Goal: Task Accomplishment & Management: Manage account settings

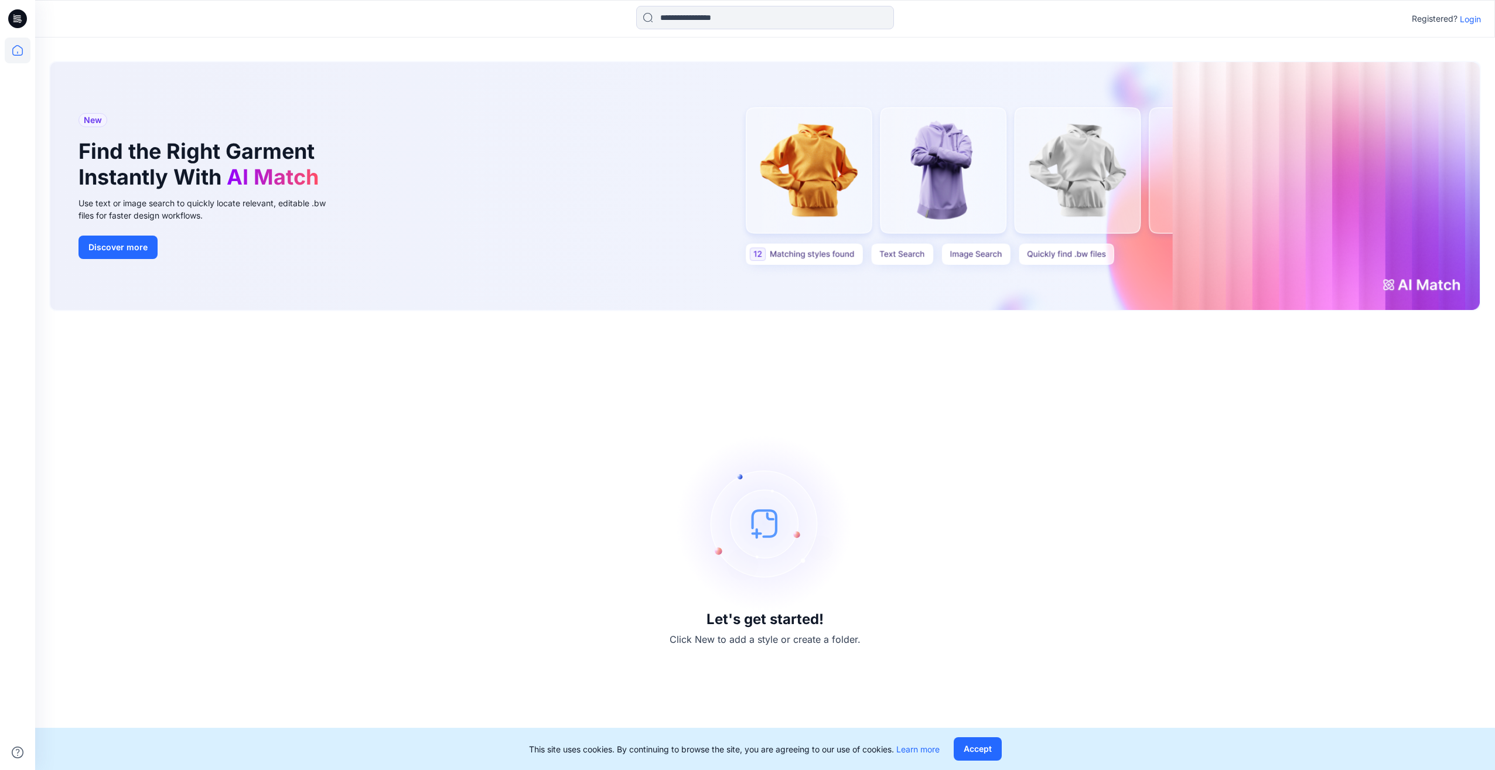
click at [1468, 15] on p "Login" at bounding box center [1470, 19] width 21 height 12
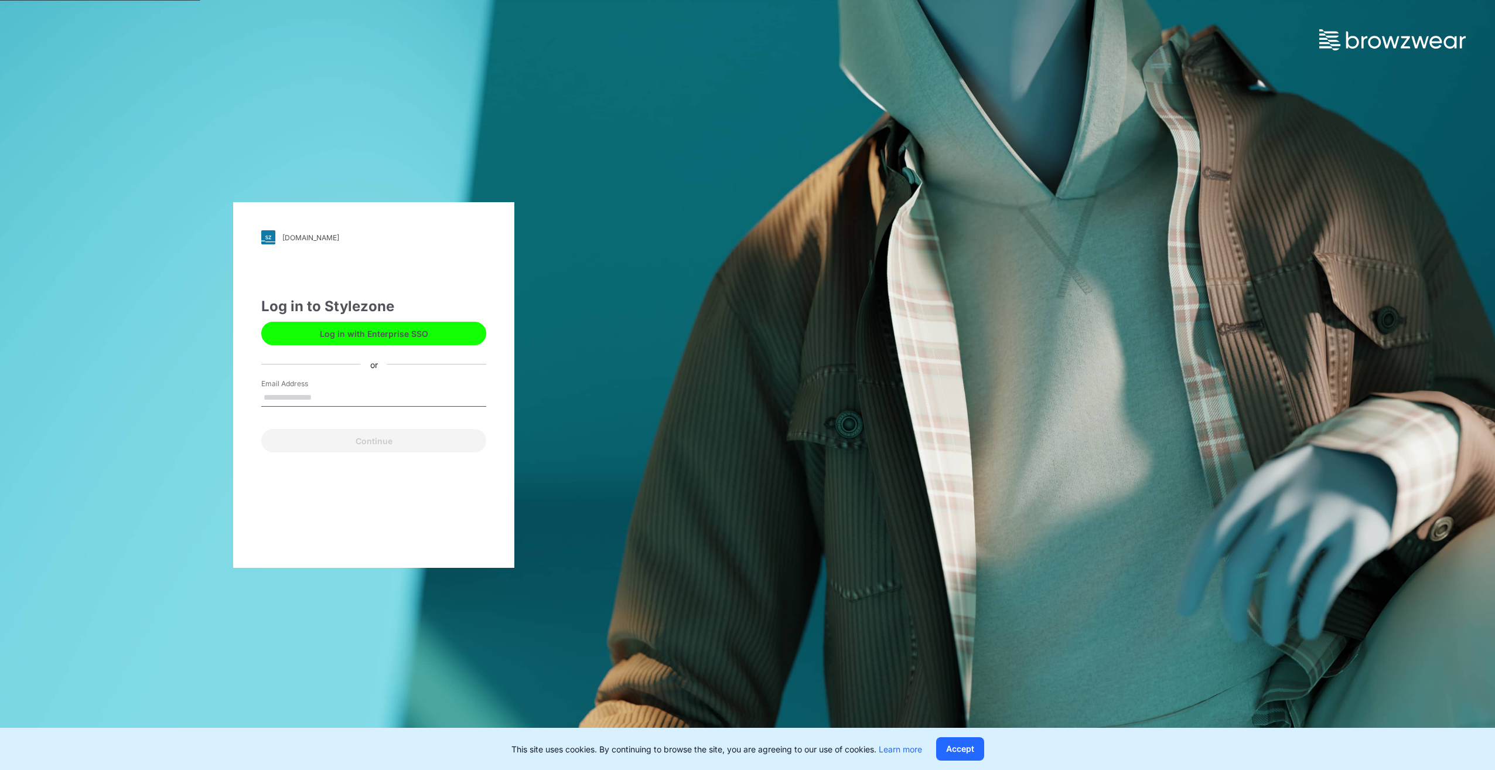
click at [289, 400] on input "Email Address" at bounding box center [373, 398] width 225 height 18
type input "**********"
click at [335, 448] on button "Continue" at bounding box center [373, 440] width 225 height 23
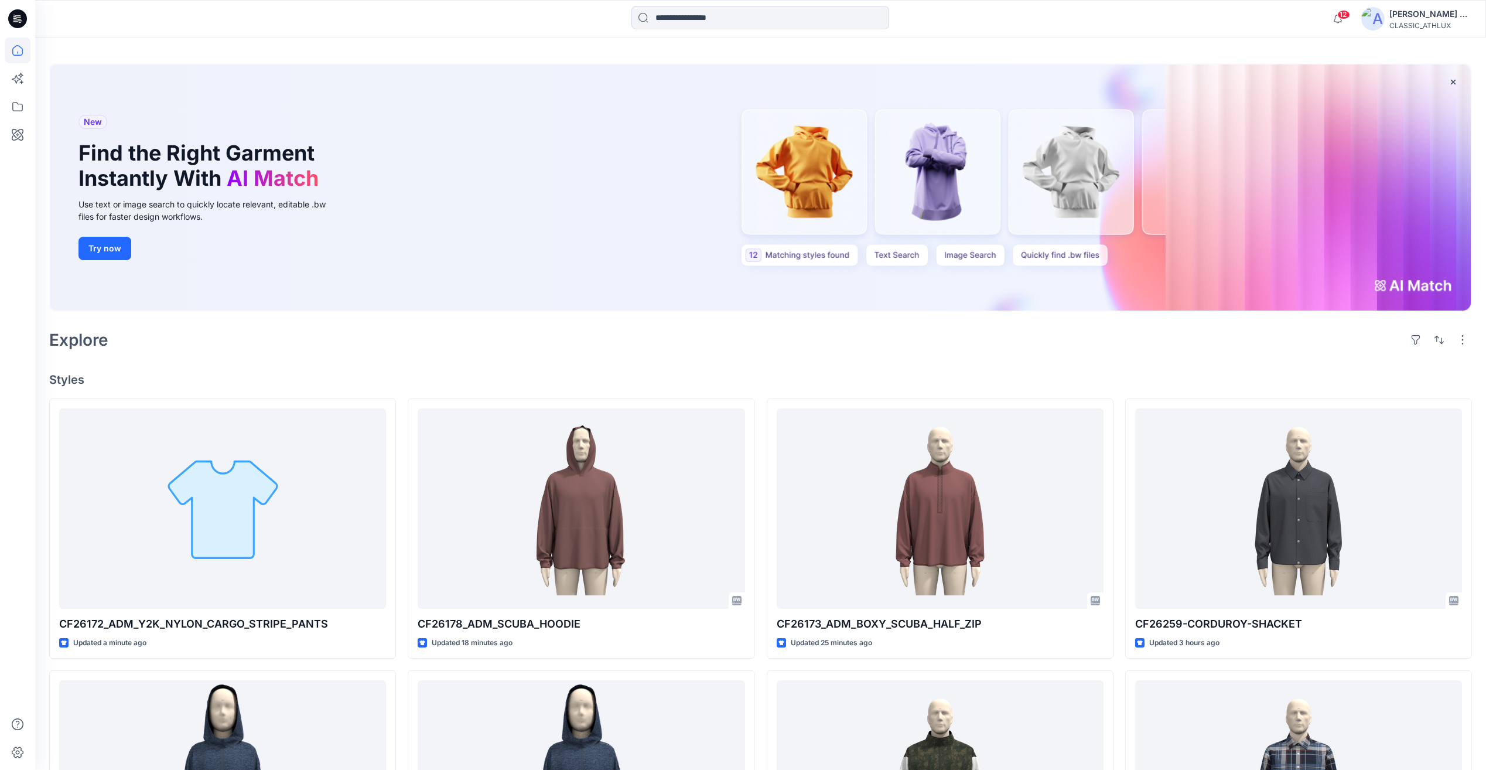
scroll to position [59, 0]
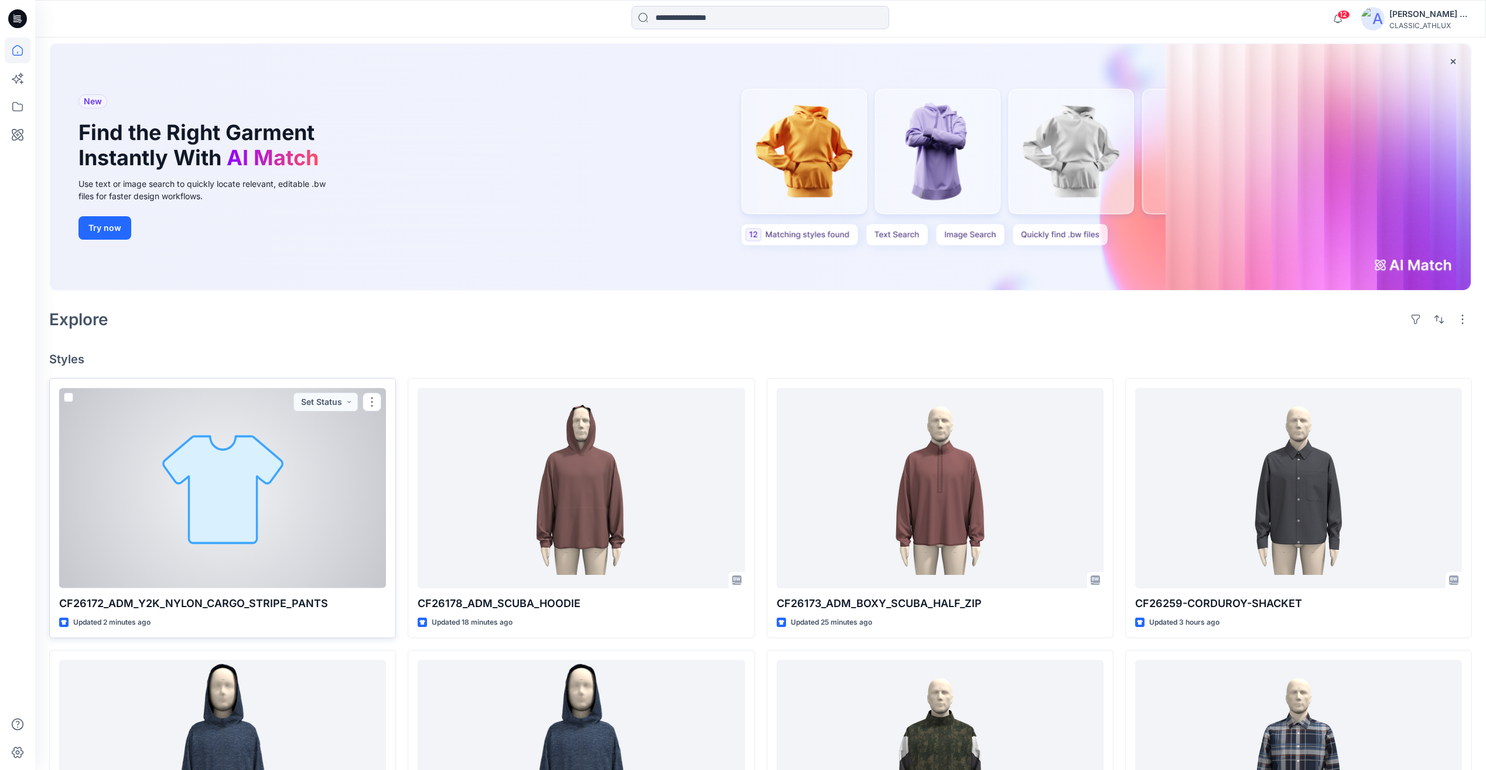
click at [295, 513] on div at bounding box center [222, 488] width 327 height 200
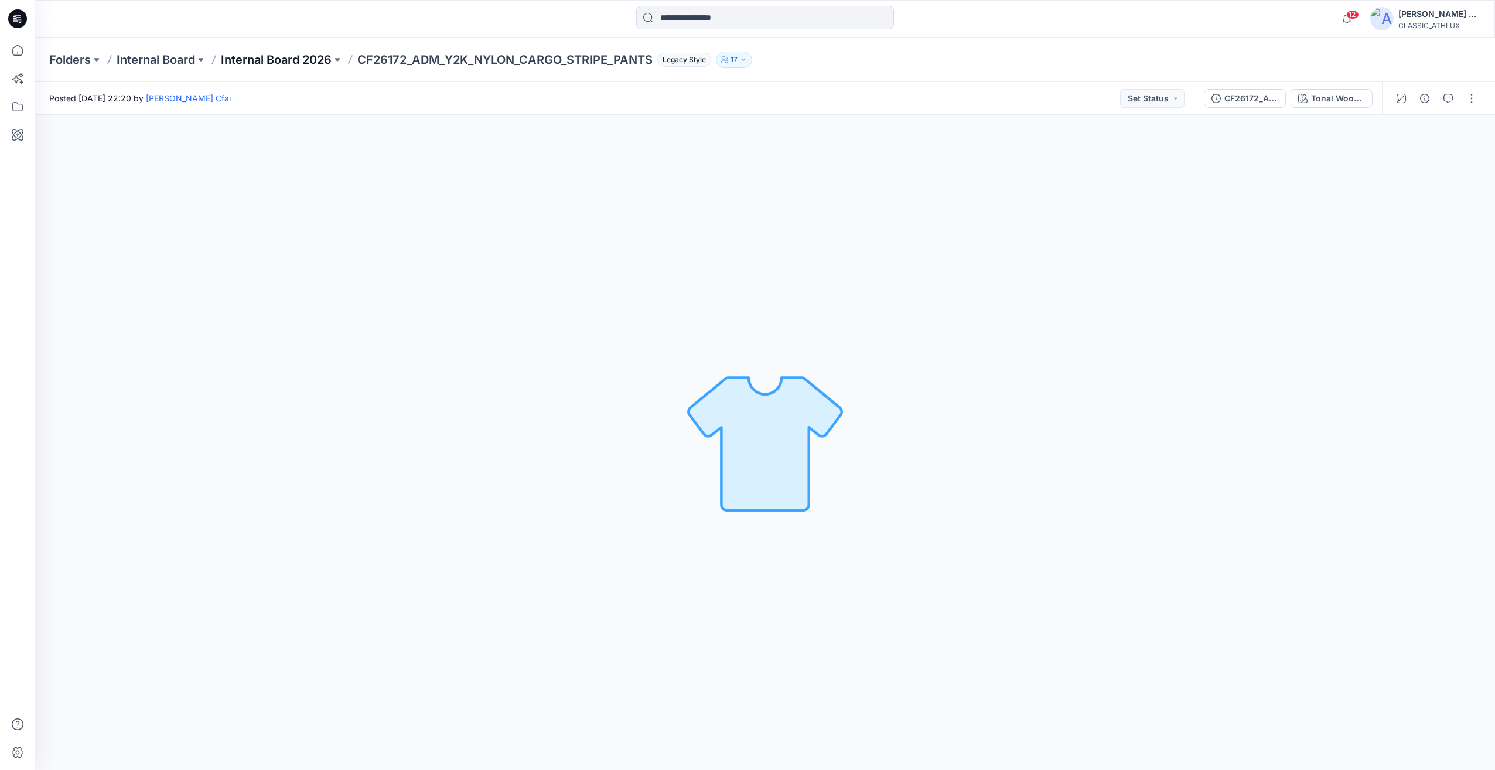
click at [298, 66] on p "Internal Board 2026" at bounding box center [276, 60] width 111 height 16
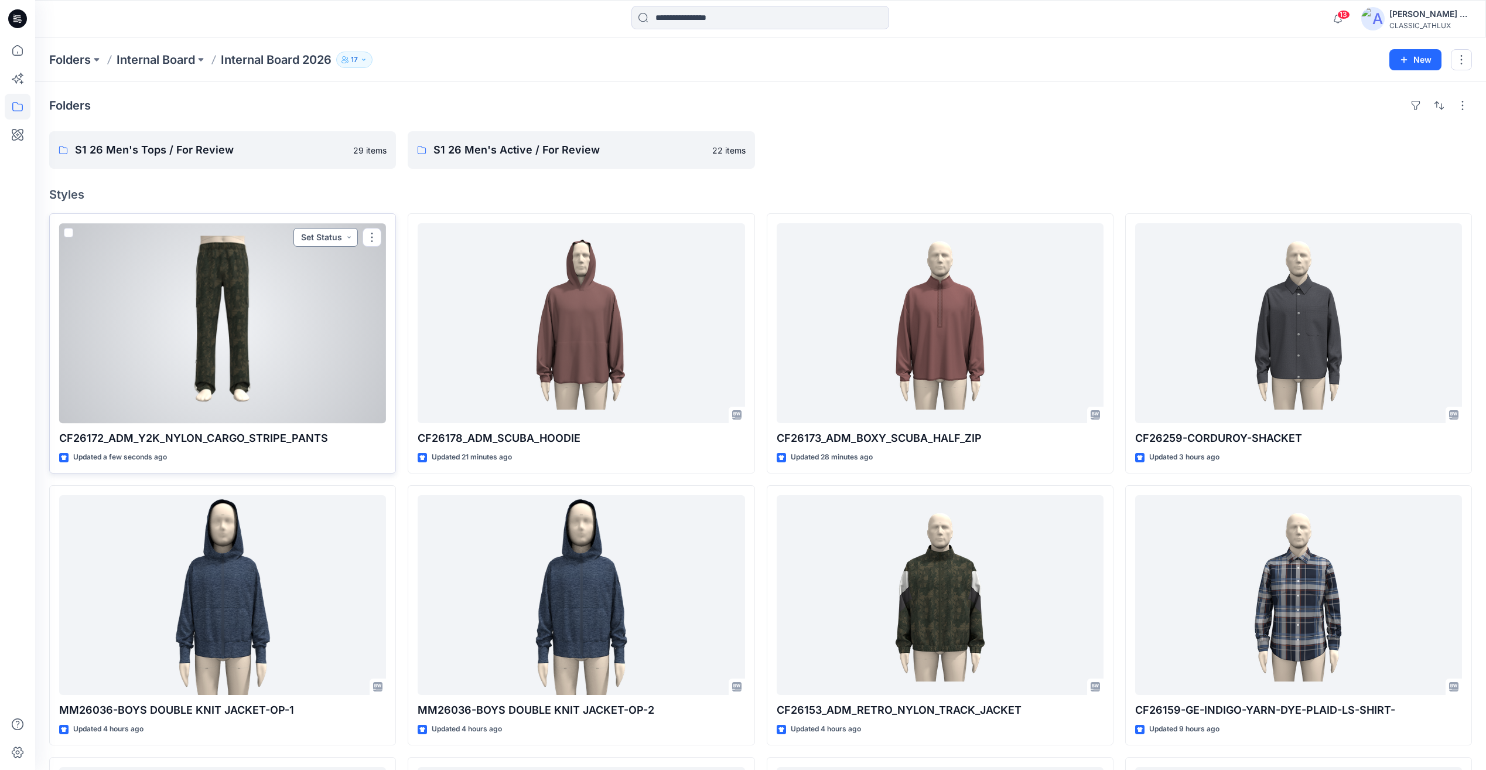
click at [347, 237] on button "Set Status" at bounding box center [326, 237] width 64 height 19
click at [301, 370] on p "Designer Need To Review" at bounding box center [310, 369] width 66 height 15
click at [305, 316] on div at bounding box center [222, 323] width 327 height 200
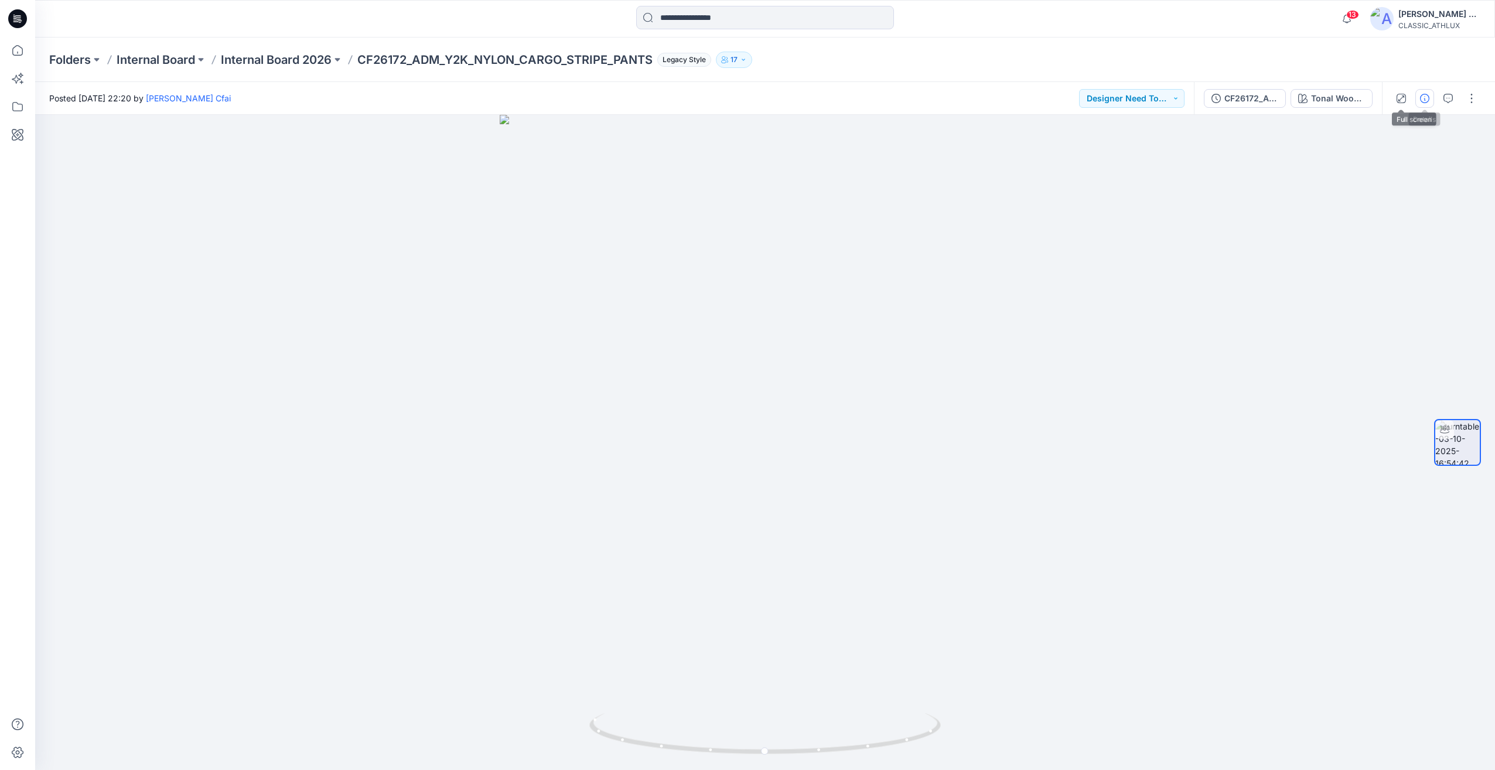
click at [1427, 98] on icon "button" at bounding box center [1424, 98] width 9 height 9
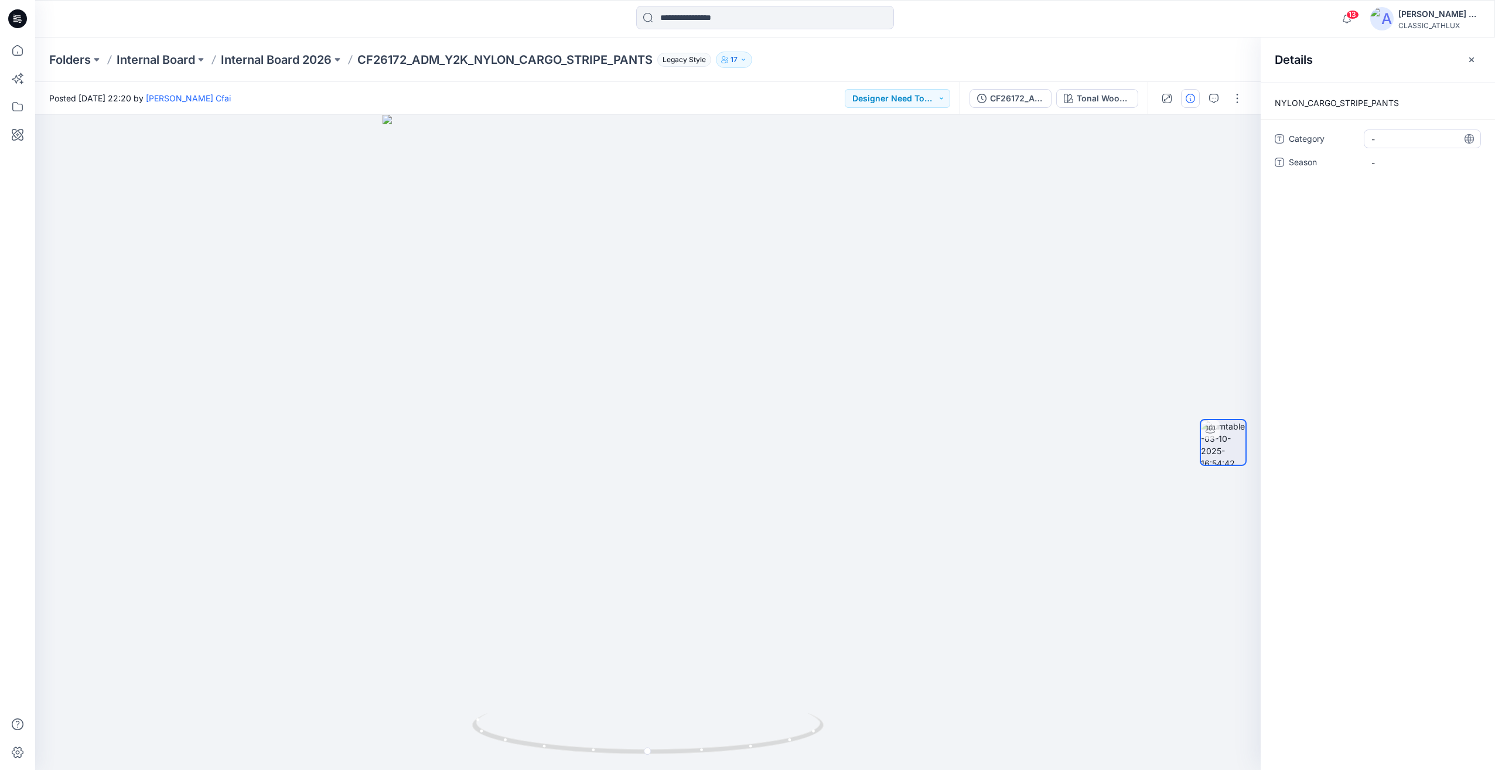
click at [1393, 142] on span "-" at bounding box center [1423, 139] width 102 height 12
type textarea "**********"
click at [1396, 164] on span "-" at bounding box center [1423, 162] width 102 height 12
type textarea "*"
type textarea "*****"
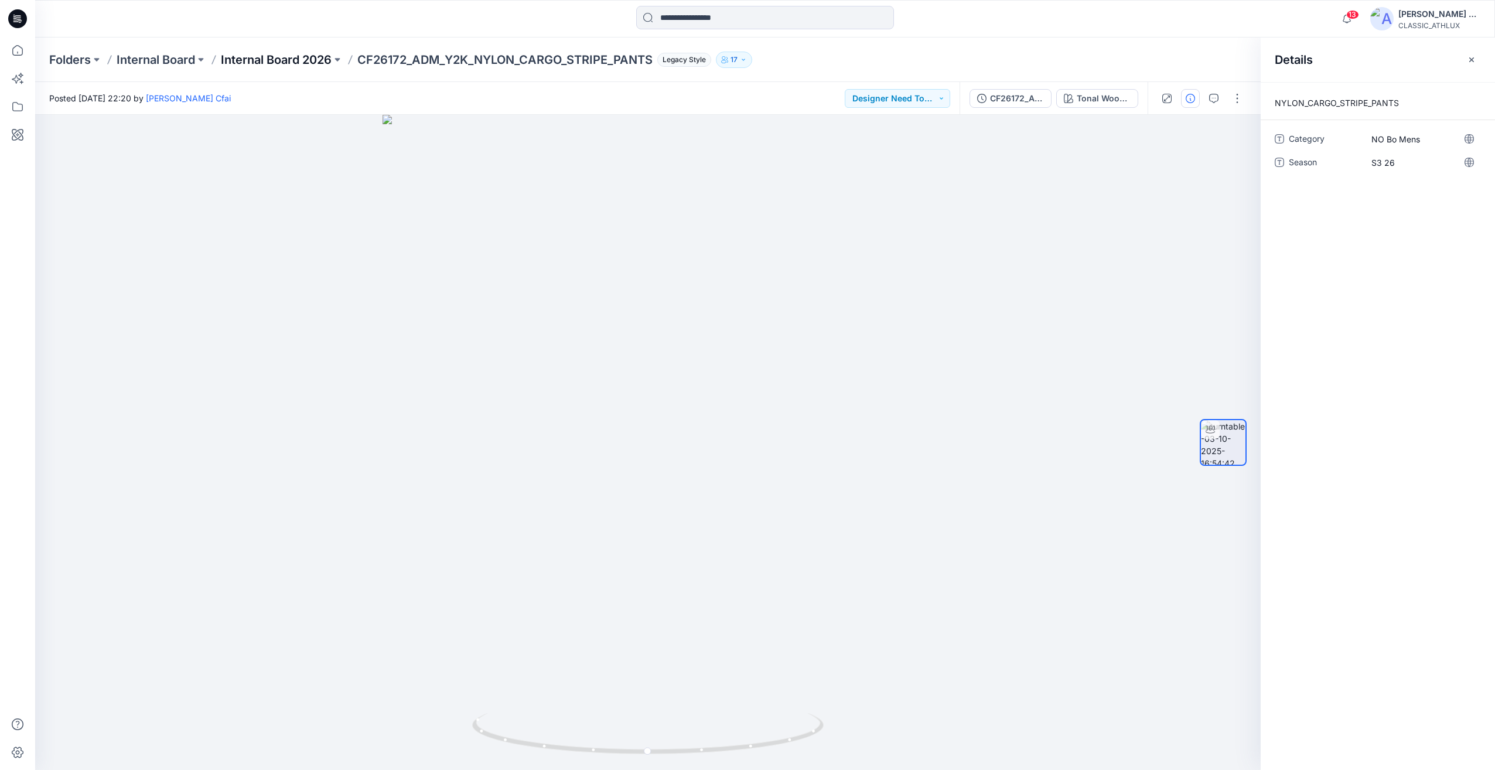
click at [303, 56] on p "Internal Board 2026" at bounding box center [276, 60] width 111 height 16
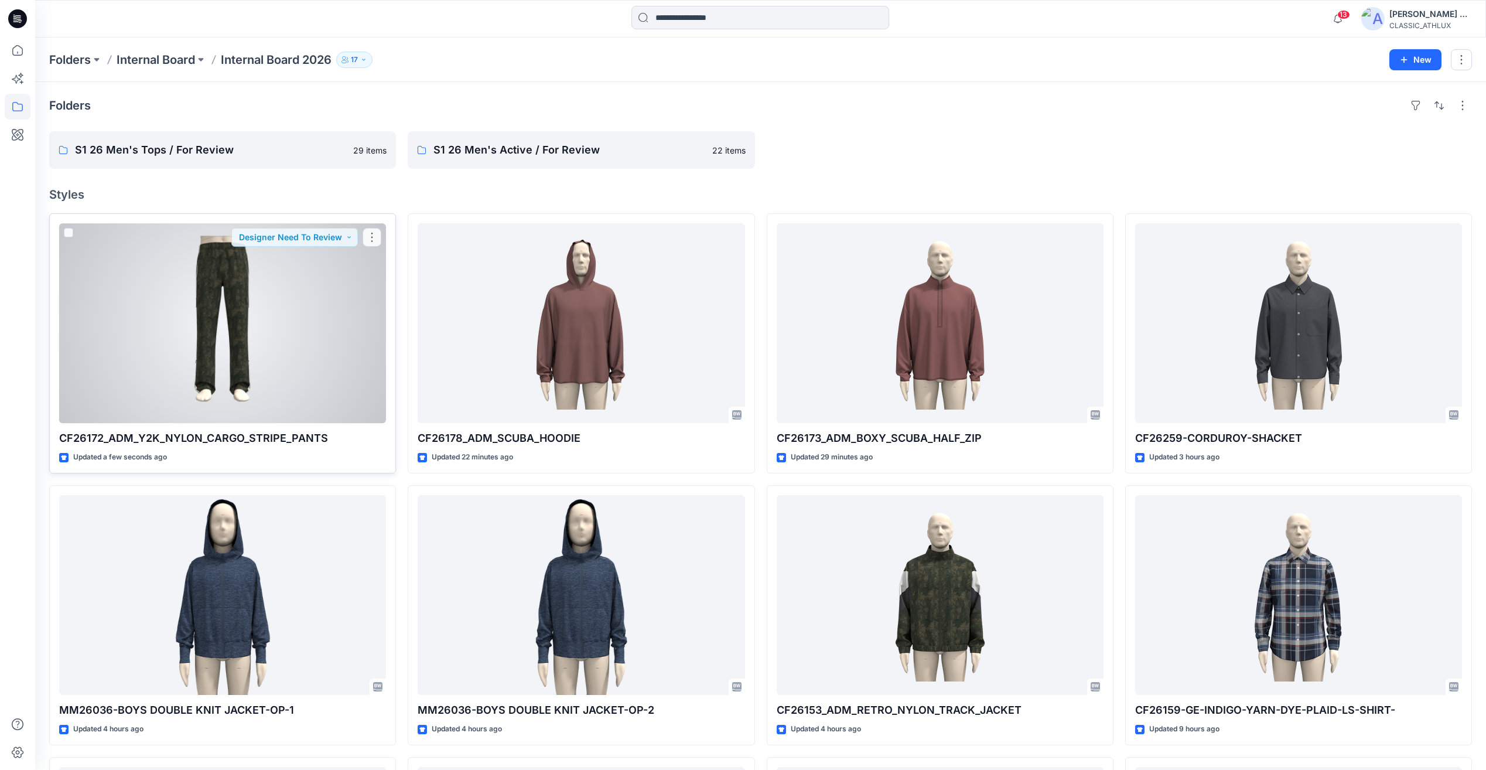
click at [235, 326] on div at bounding box center [222, 323] width 327 height 200
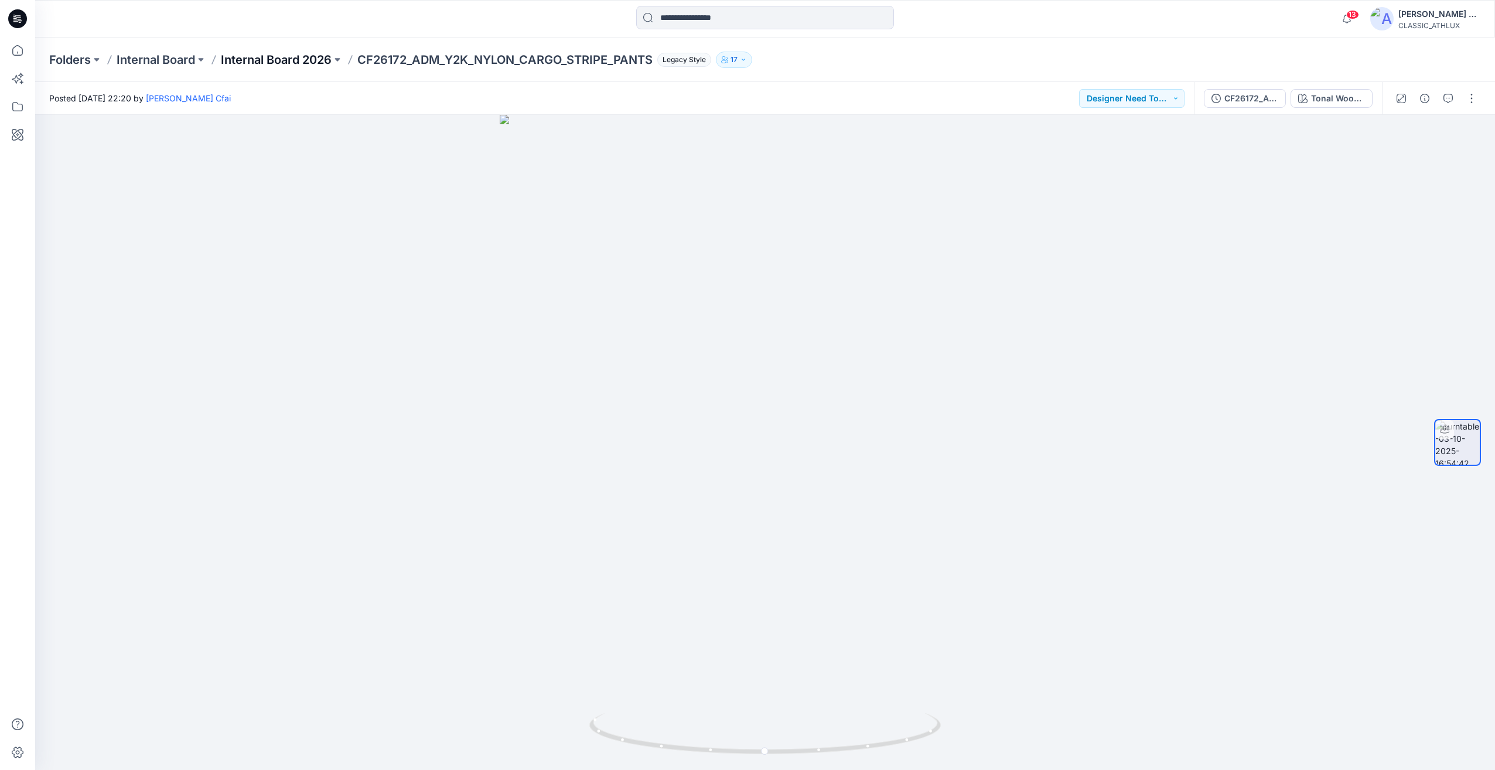
click at [302, 62] on p "Internal Board 2026" at bounding box center [276, 60] width 111 height 16
